Goal: Information Seeking & Learning: Learn about a topic

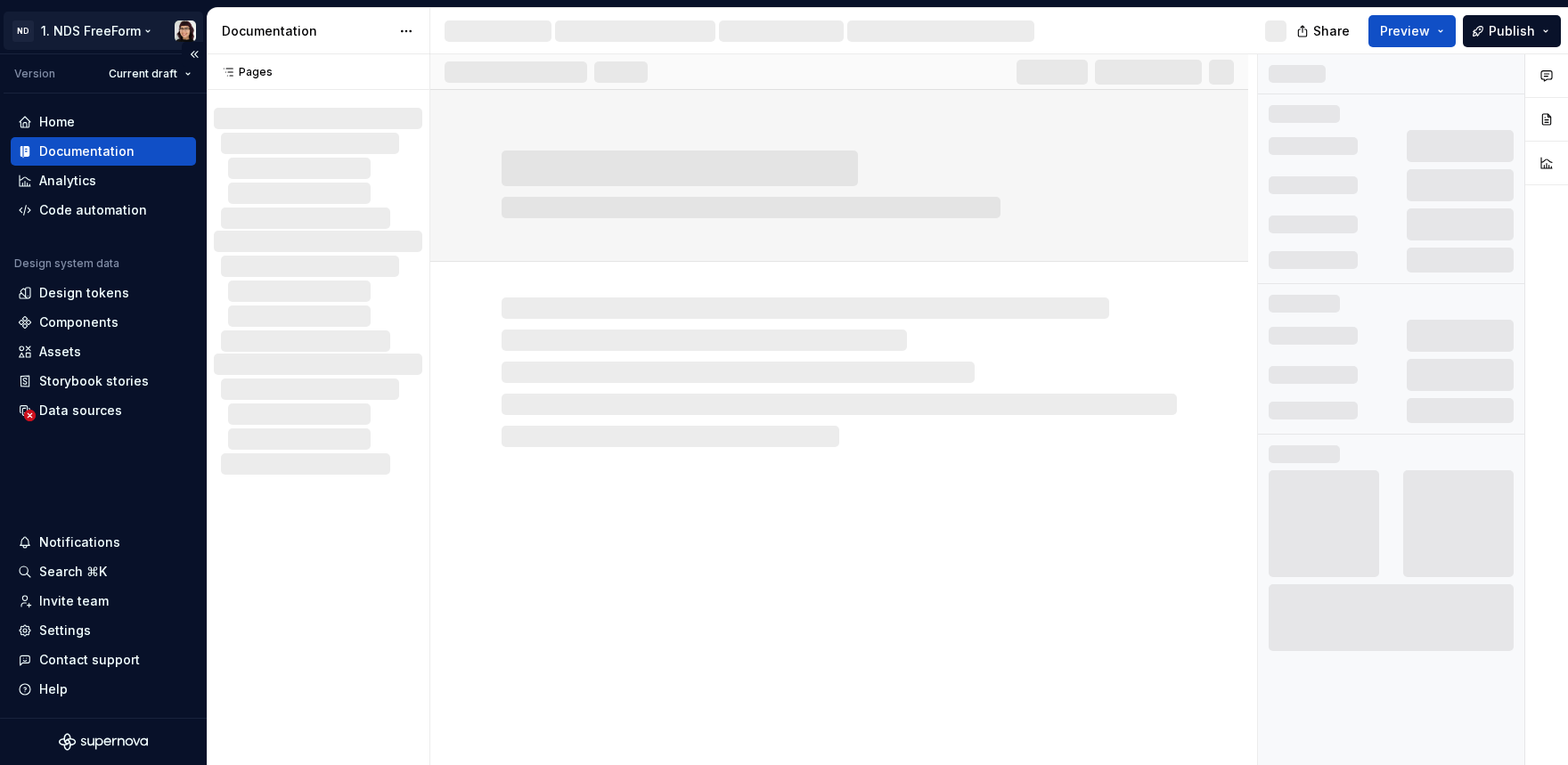
click at [96, 32] on html "ND 1. NDS FreeForm Version Current draft Home Documentation Analytics Code auto…" at bounding box center [784, 382] width 1568 height 765
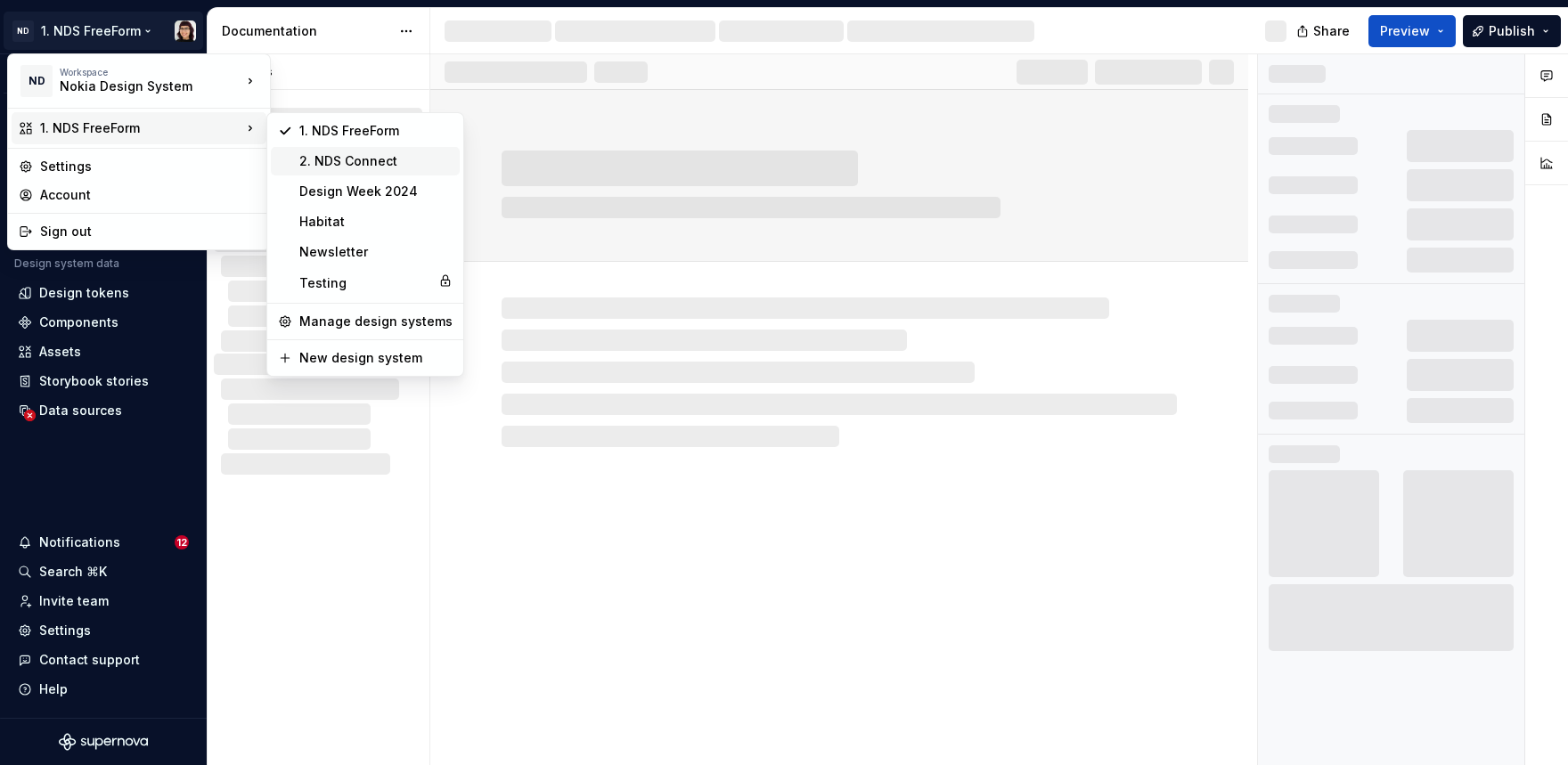
click at [366, 161] on div "2. NDS Connect" at bounding box center [375, 162] width 154 height 18
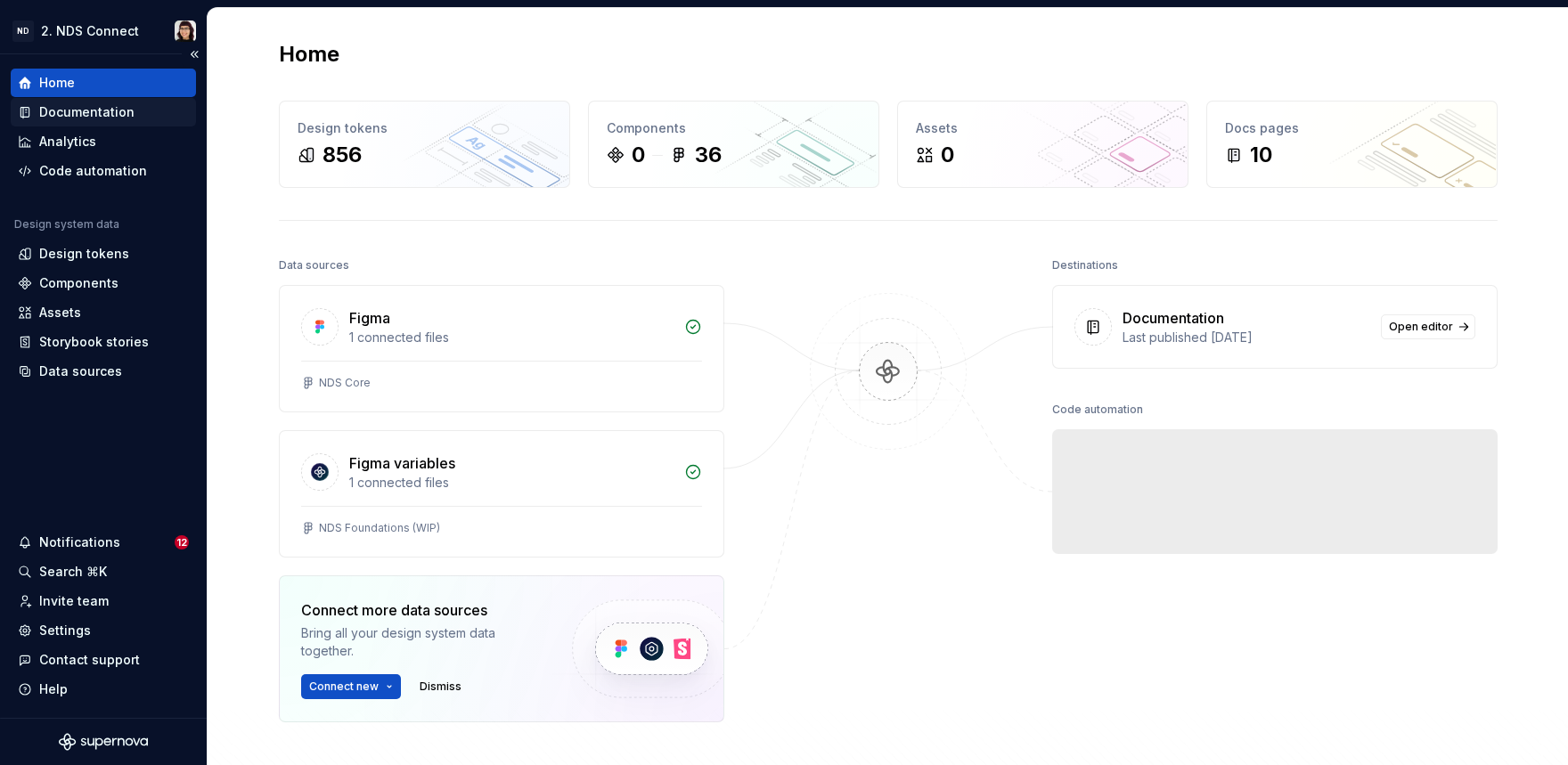
click at [92, 116] on div "Documentation" at bounding box center [87, 112] width 95 height 18
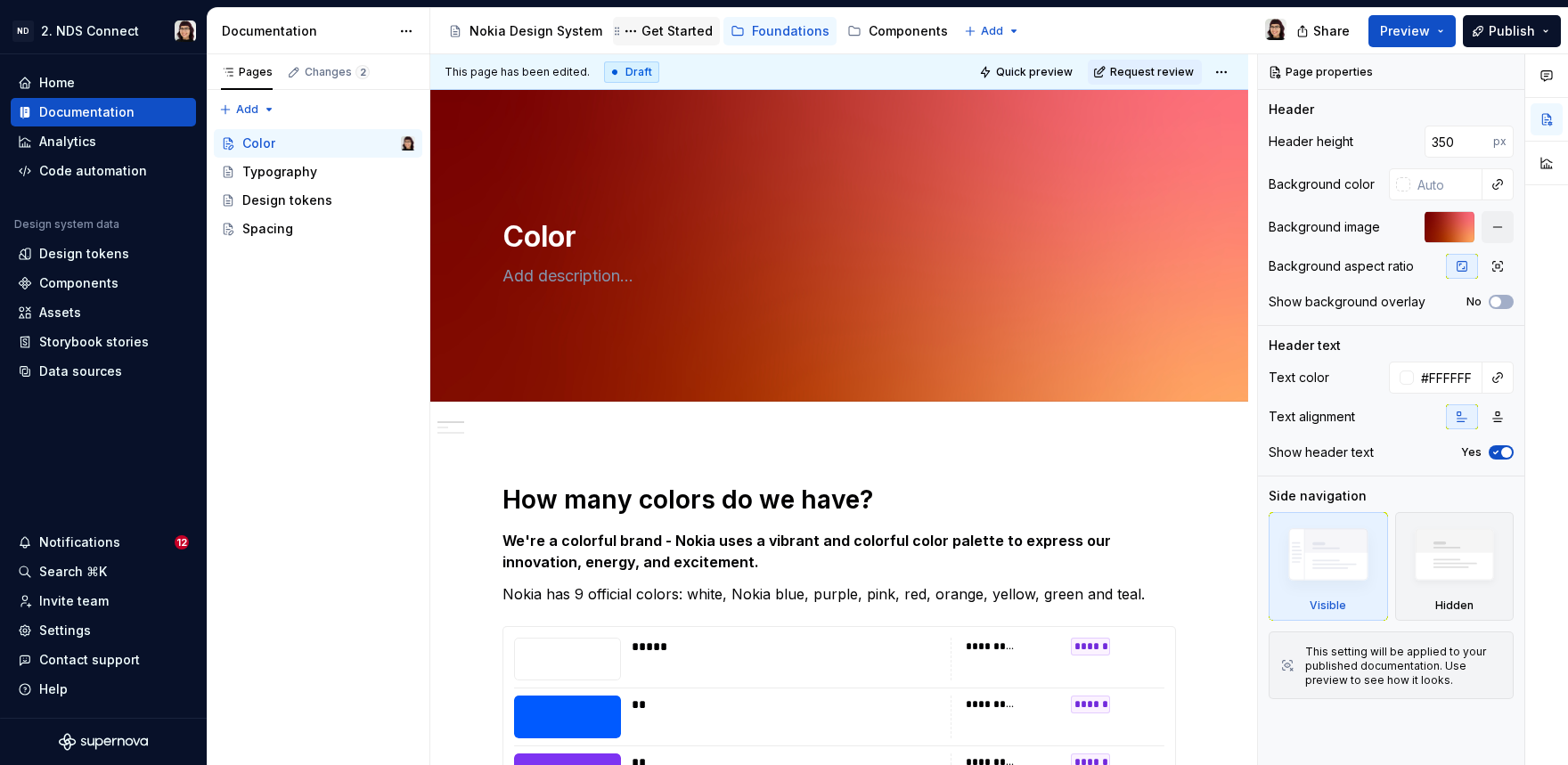
click at [652, 38] on div "Get Started" at bounding box center [676, 31] width 71 height 18
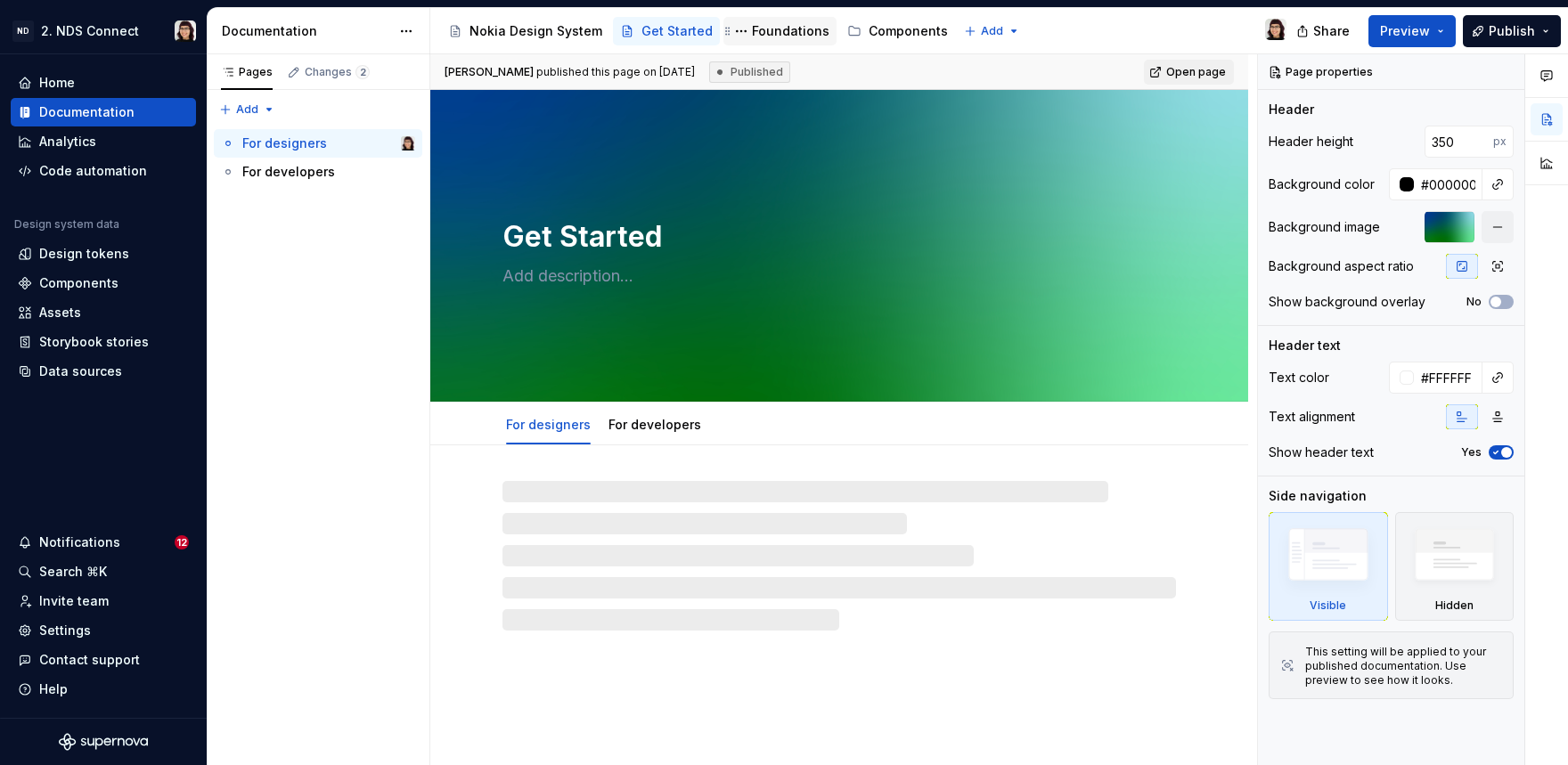
click at [777, 37] on div "Foundations" at bounding box center [791, 31] width 77 height 18
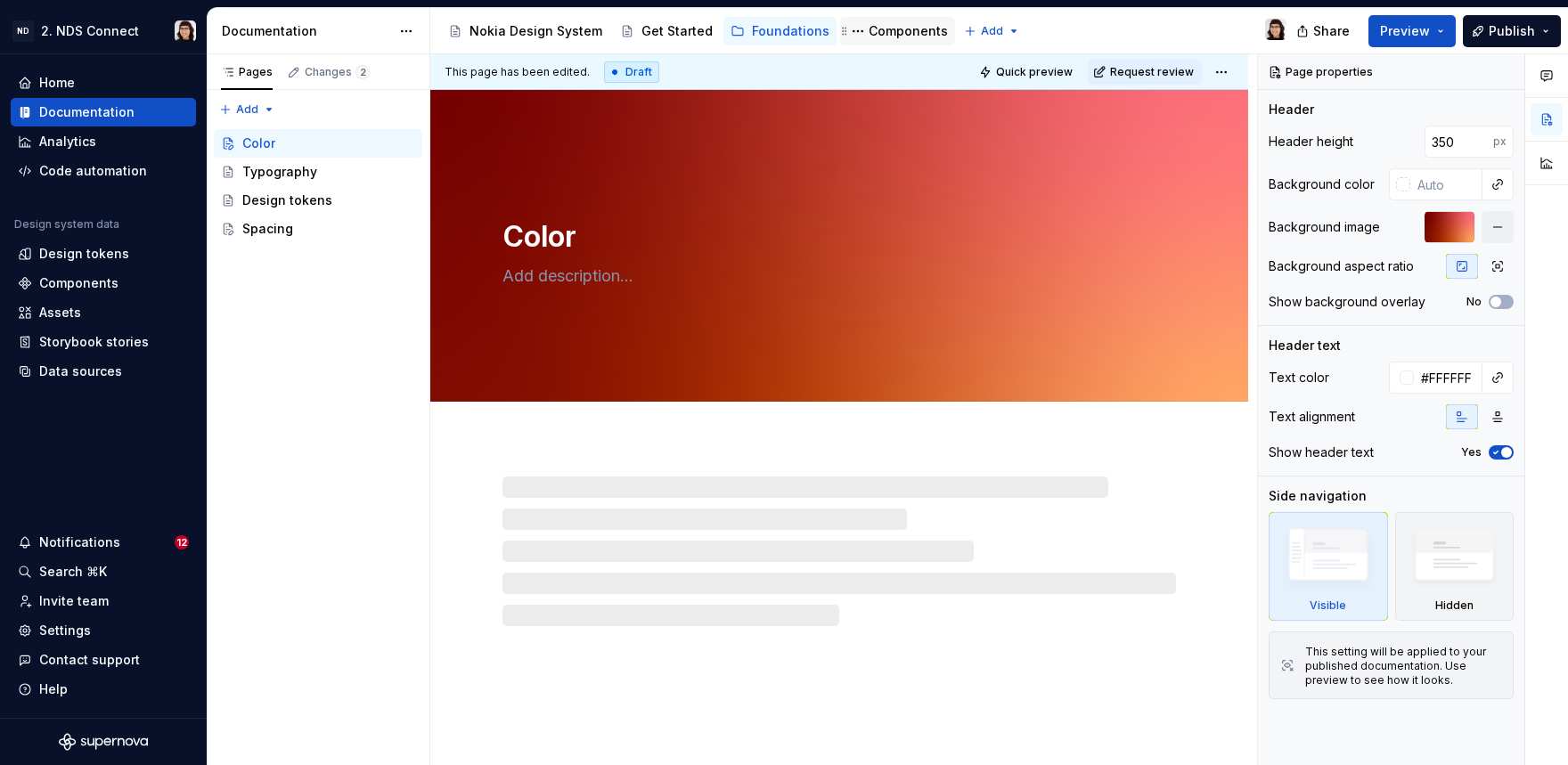
click at [912, 32] on div "Components" at bounding box center [909, 31] width 79 height 18
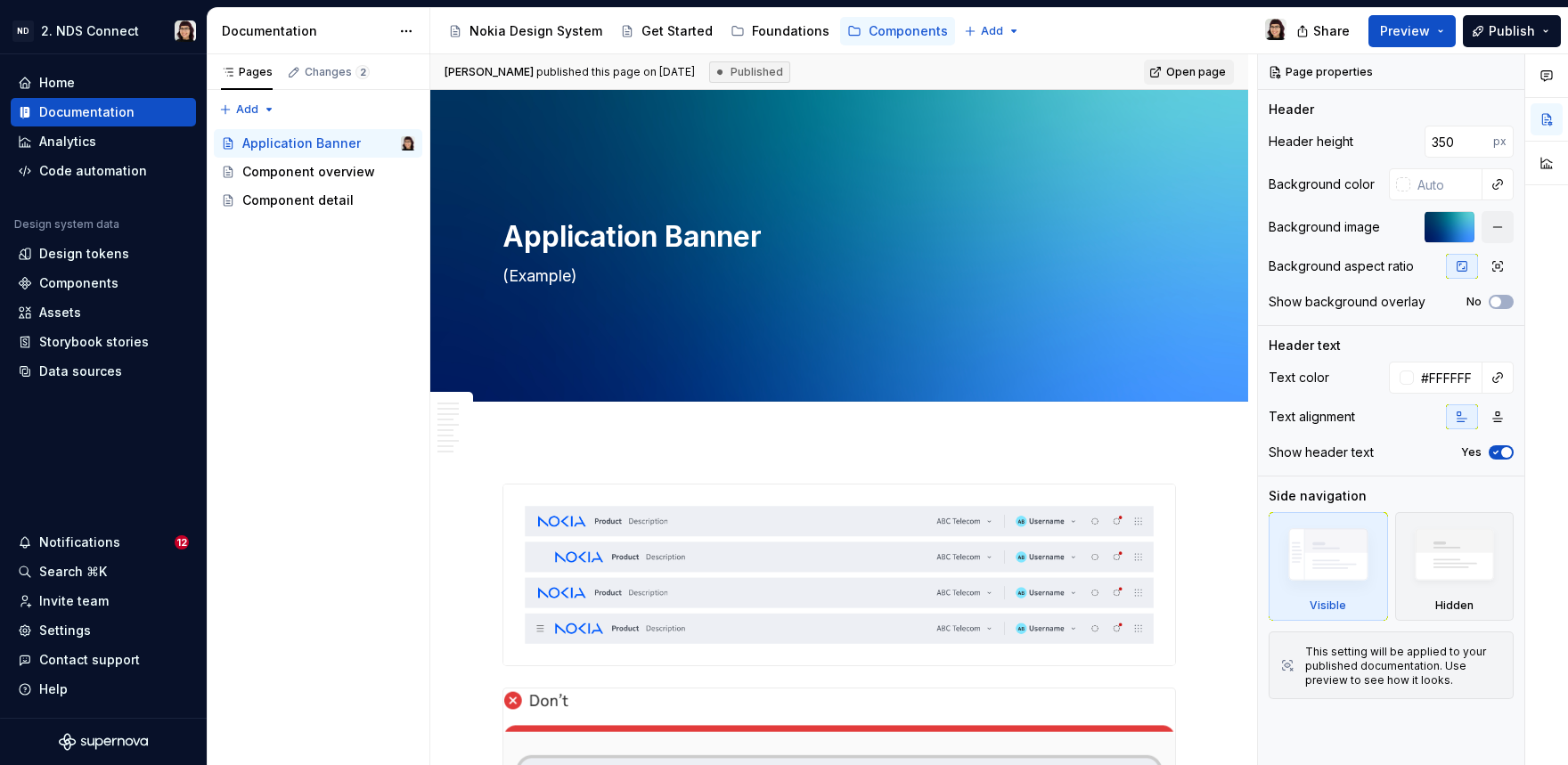
type textarea "*"
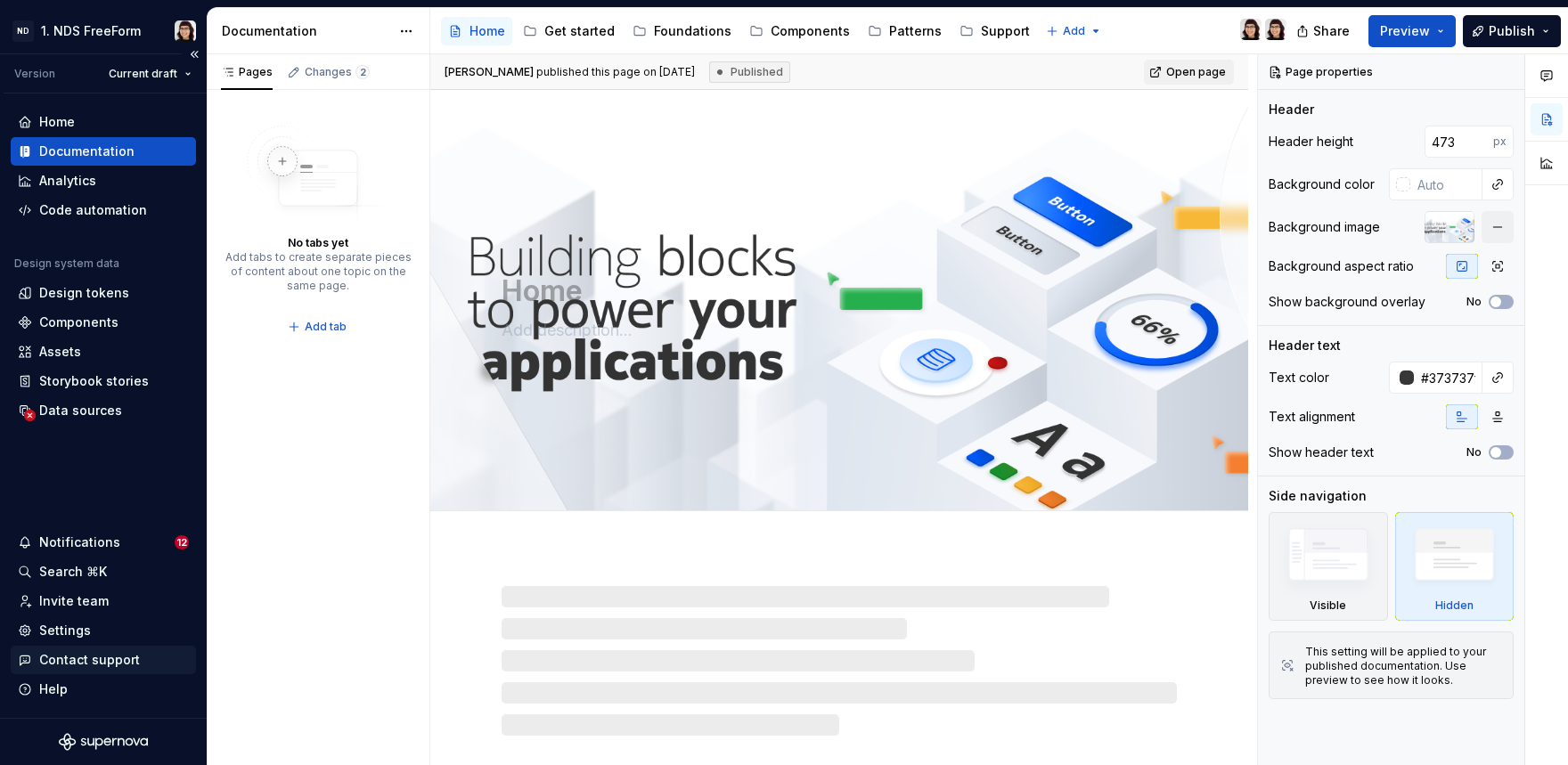
type textarea "*"
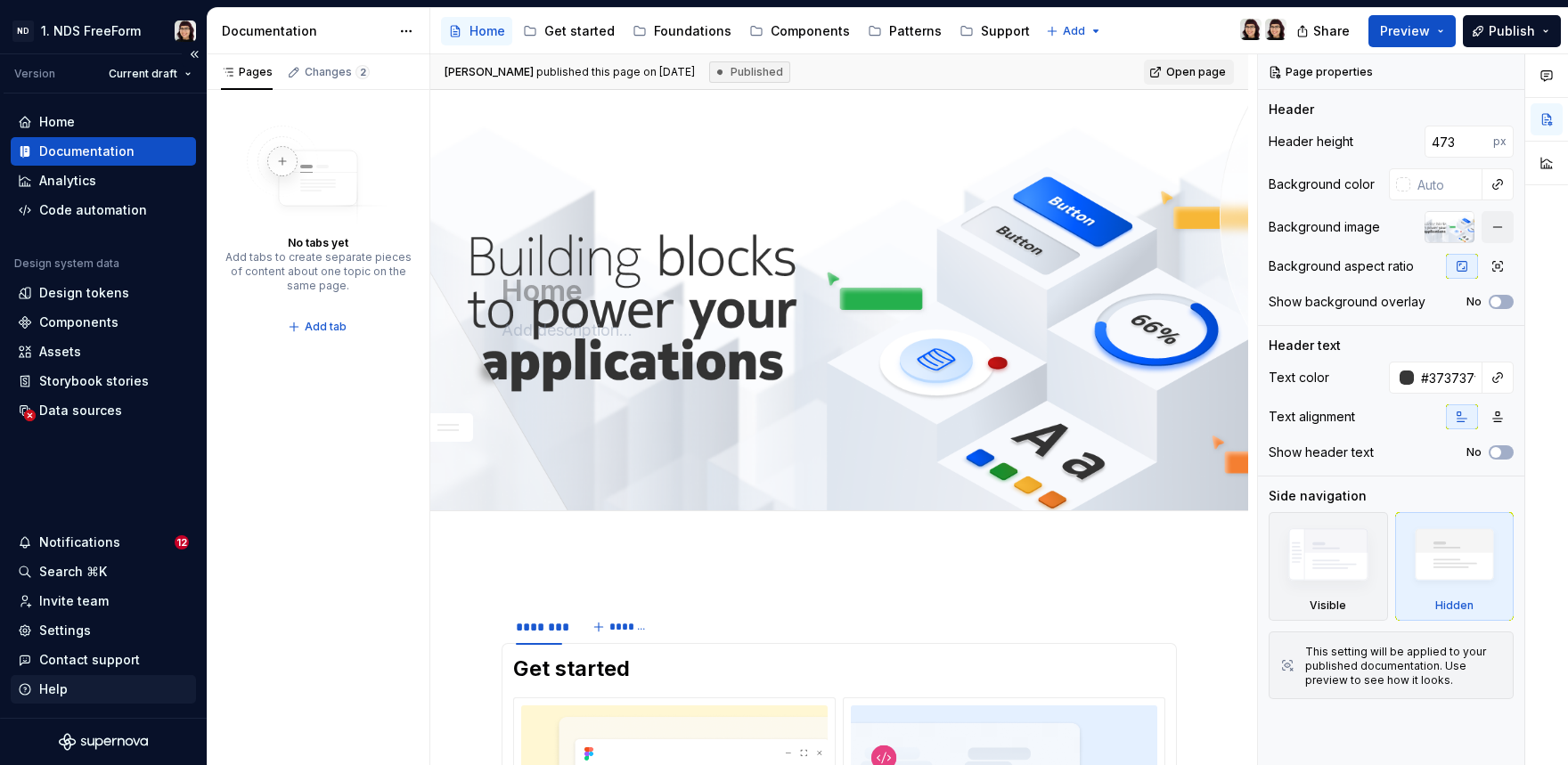
click at [66, 681] on div "Help" at bounding box center [103, 690] width 172 height 18
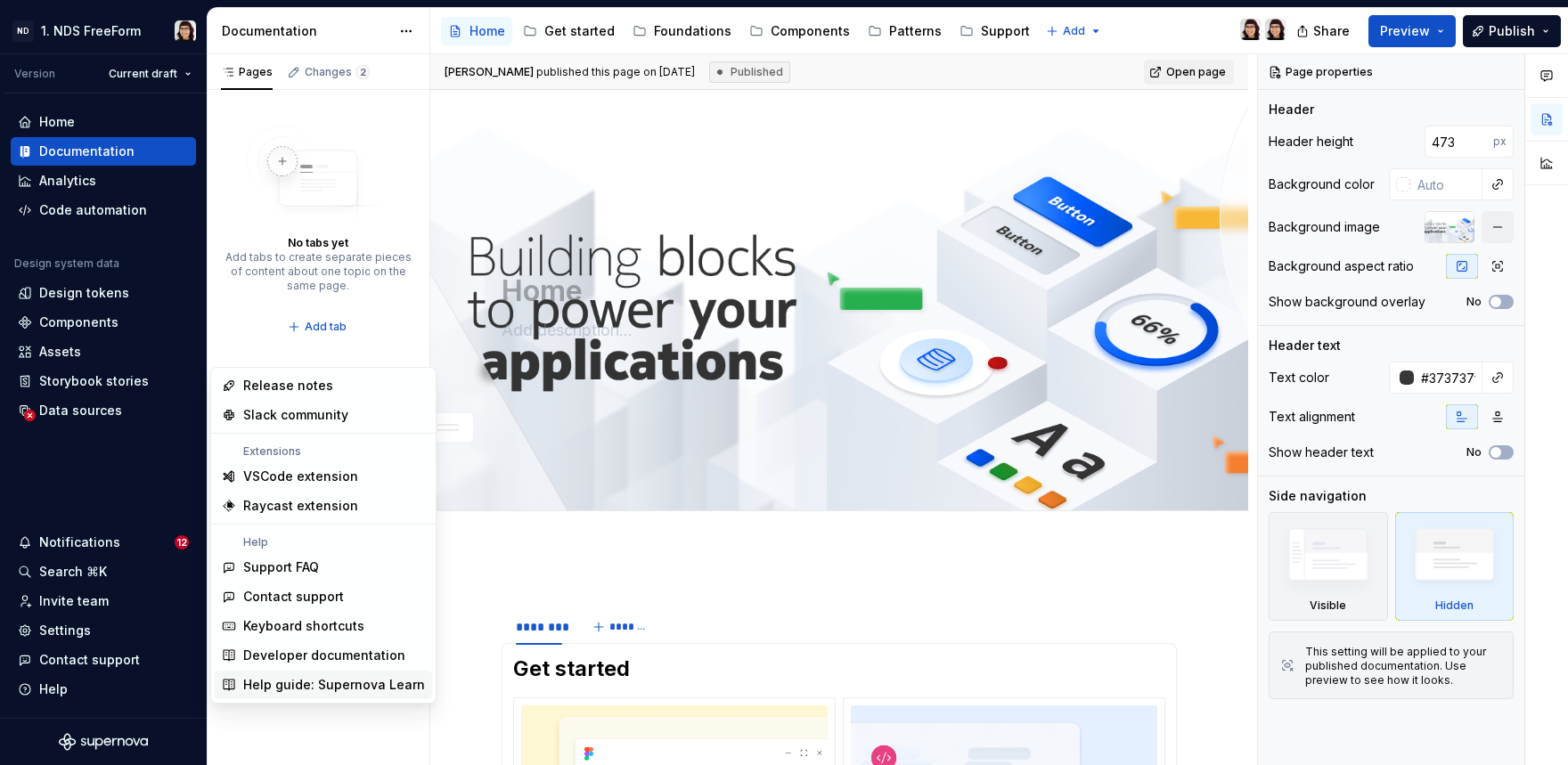
click at [349, 683] on div "Help guide: Supernova Learn" at bounding box center [334, 685] width 181 height 18
